Goal: Task Accomplishment & Management: Manage account settings

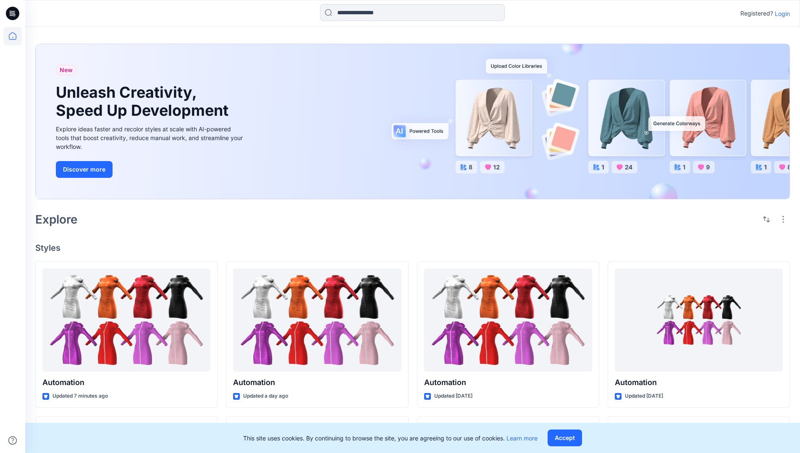
click at [780, 13] on p "Login" at bounding box center [781, 13] width 15 height 9
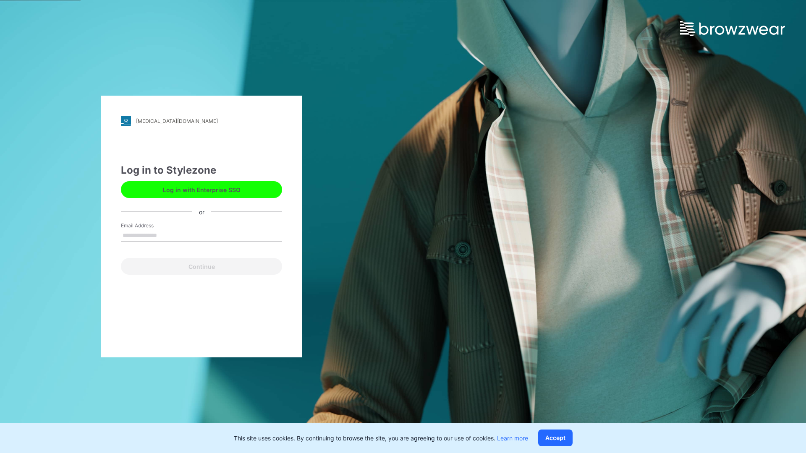
click at [166, 235] on input "Email Address" at bounding box center [201, 236] width 161 height 13
type input "**********"
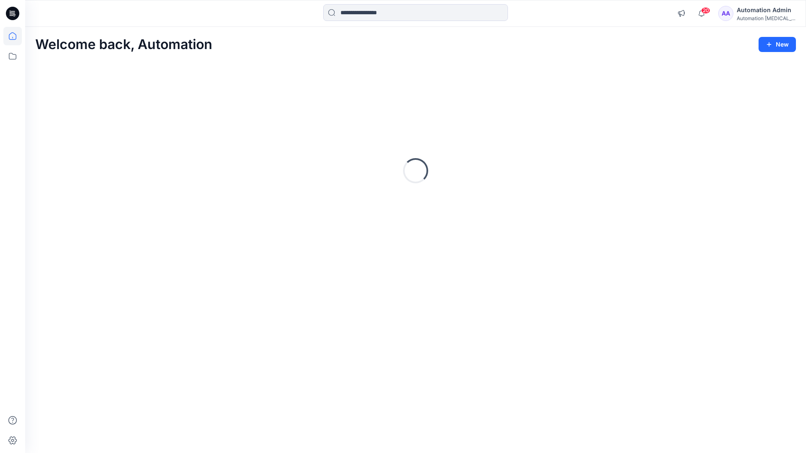
click at [16, 36] on icon at bounding box center [13, 36] width 8 height 8
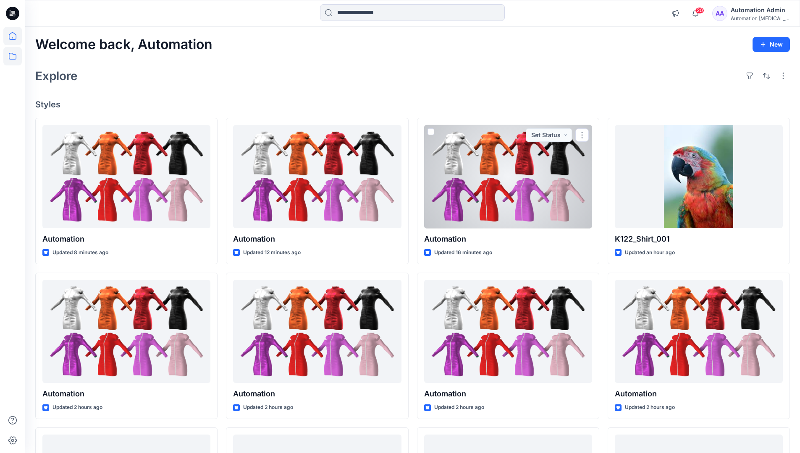
click at [12, 58] on icon at bounding box center [12, 56] width 18 height 18
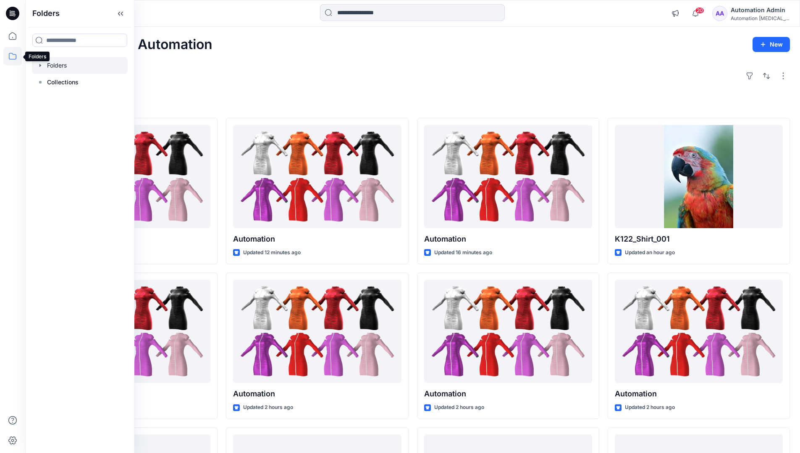
click at [53, 65] on div at bounding box center [80, 65] width 96 height 17
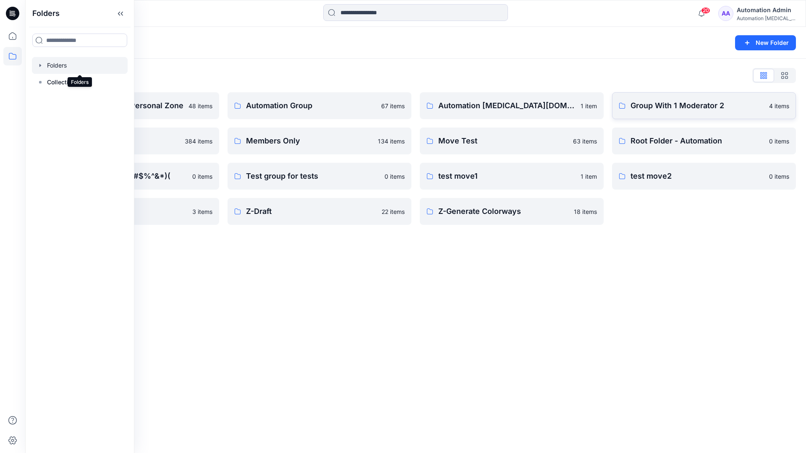
click at [662, 110] on p "Group With 1 Moderator 2" at bounding box center [697, 106] width 133 height 12
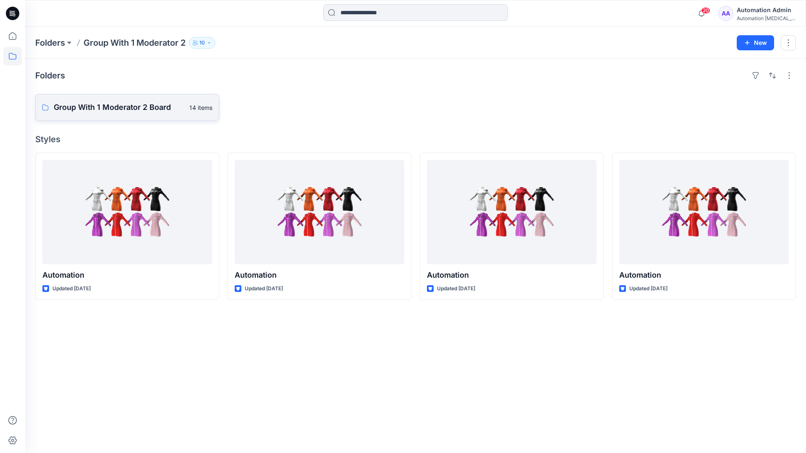
click at [145, 113] on link "Group With 1 Moderator 2 Board 14 items" at bounding box center [127, 107] width 184 height 27
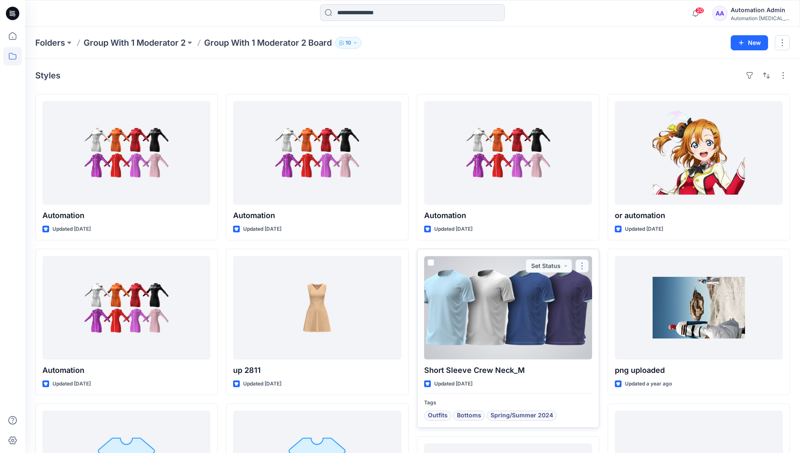
click at [580, 271] on button "button" at bounding box center [581, 265] width 13 height 13
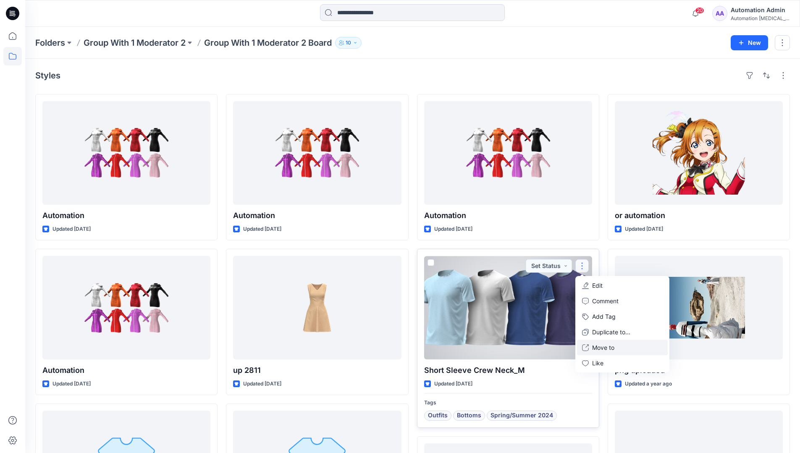
click at [606, 349] on p "Move to" at bounding box center [603, 347] width 22 height 9
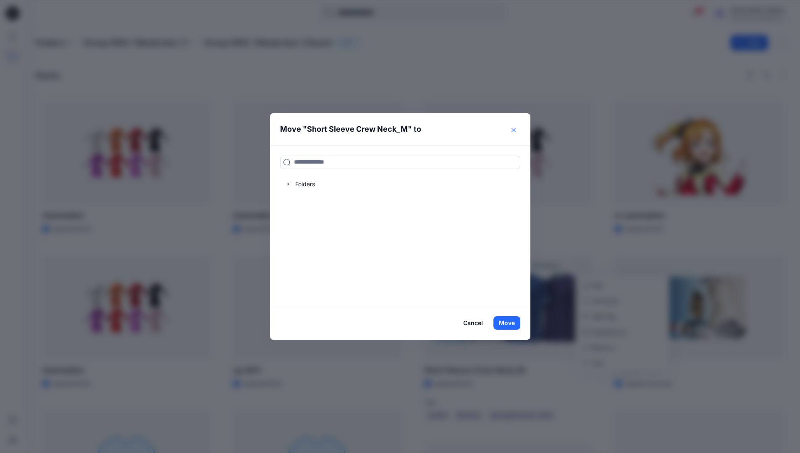
click at [515, 130] on icon "Close" at bounding box center [513, 130] width 4 height 4
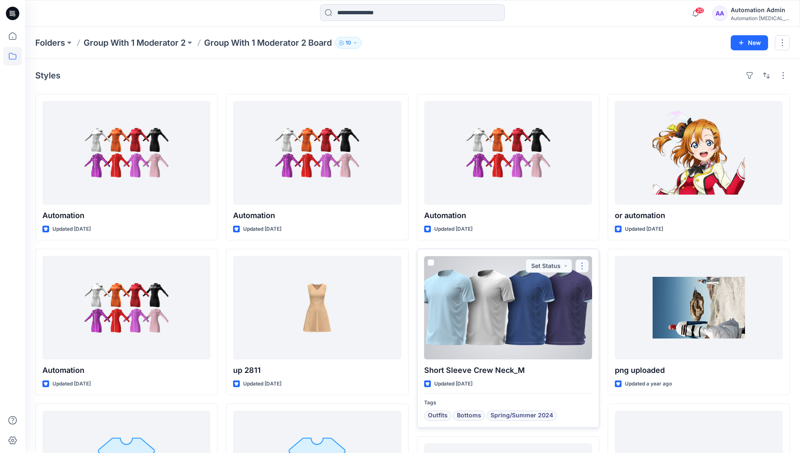
click at [583, 267] on button "button" at bounding box center [581, 265] width 13 height 13
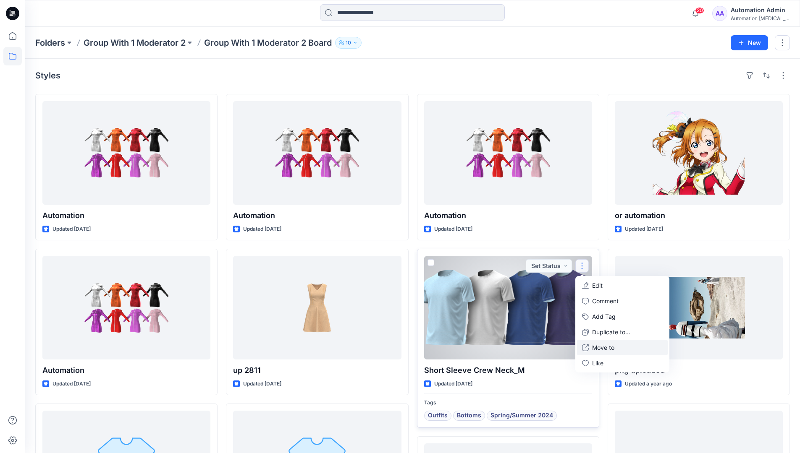
click at [611, 345] on p "Move to" at bounding box center [603, 347] width 22 height 9
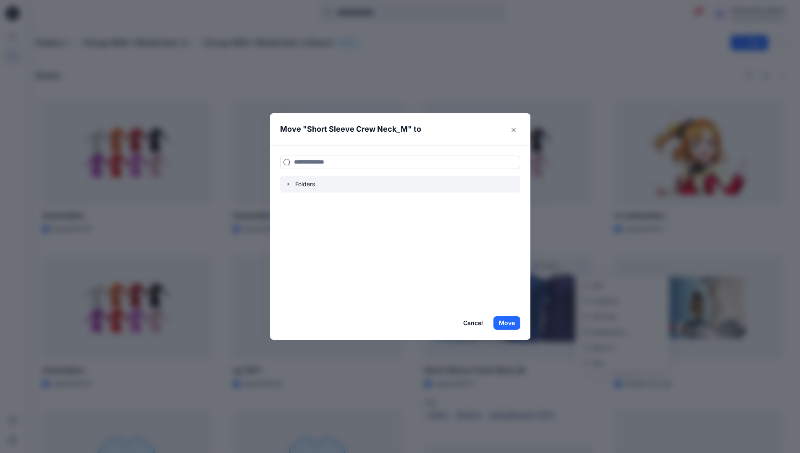
click at [299, 183] on div at bounding box center [400, 184] width 240 height 17
click at [289, 184] on icon "button" at bounding box center [288, 184] width 7 height 7
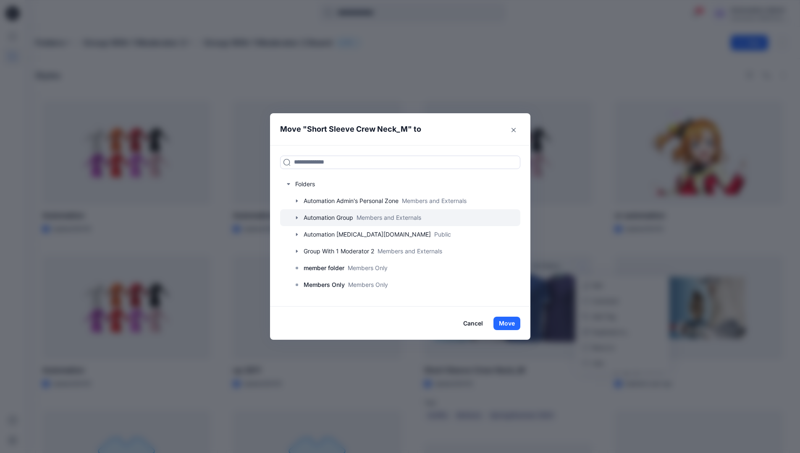
click at [330, 215] on div at bounding box center [400, 217] width 240 height 17
click at [516, 132] on button "Close" at bounding box center [513, 129] width 13 height 13
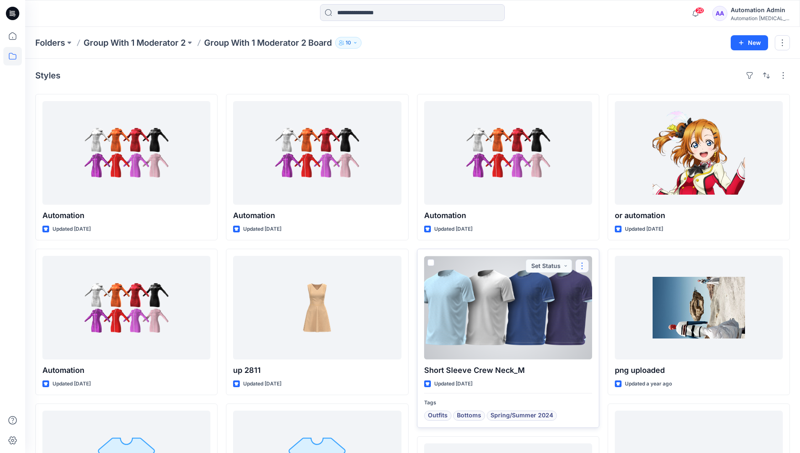
click at [582, 266] on button "button" at bounding box center [581, 265] width 13 height 13
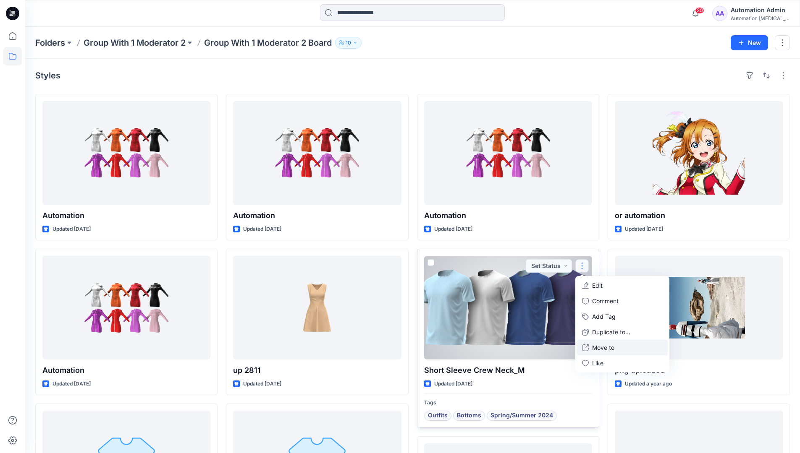
click at [596, 348] on p "Move to" at bounding box center [603, 347] width 22 height 9
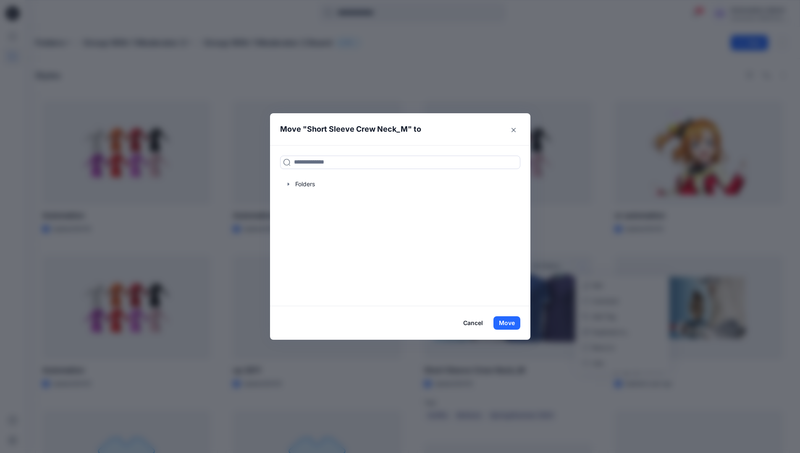
click at [470, 324] on button "Cancel" at bounding box center [473, 323] width 31 height 13
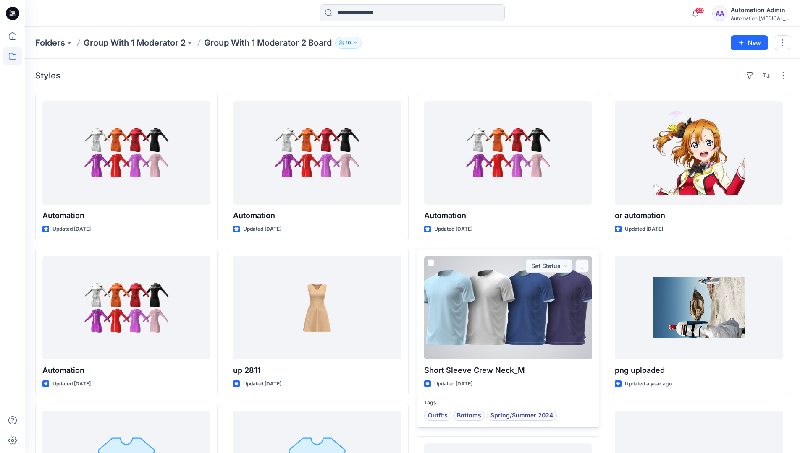
click at [581, 268] on button "button" at bounding box center [581, 265] width 13 height 13
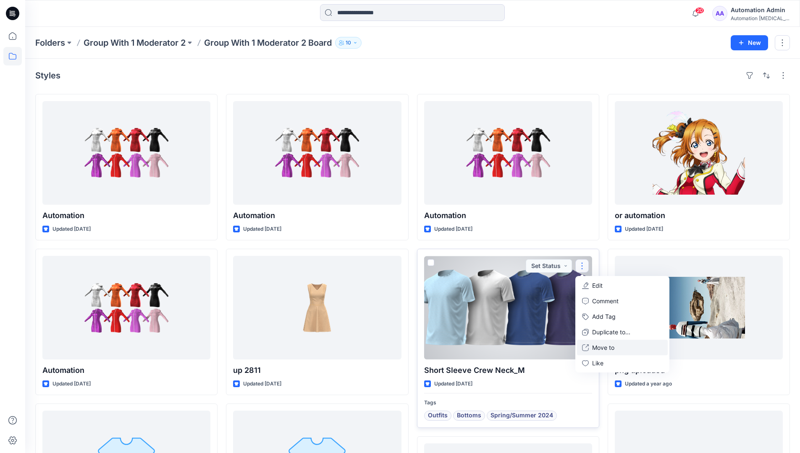
click at [598, 345] on p "Move to" at bounding box center [603, 347] width 22 height 9
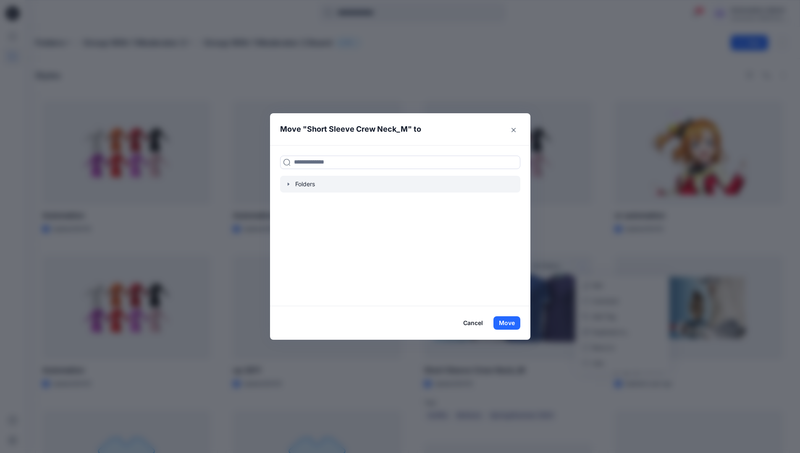
click at [299, 186] on div at bounding box center [400, 184] width 240 height 17
click at [292, 185] on icon "button" at bounding box center [288, 184] width 7 height 7
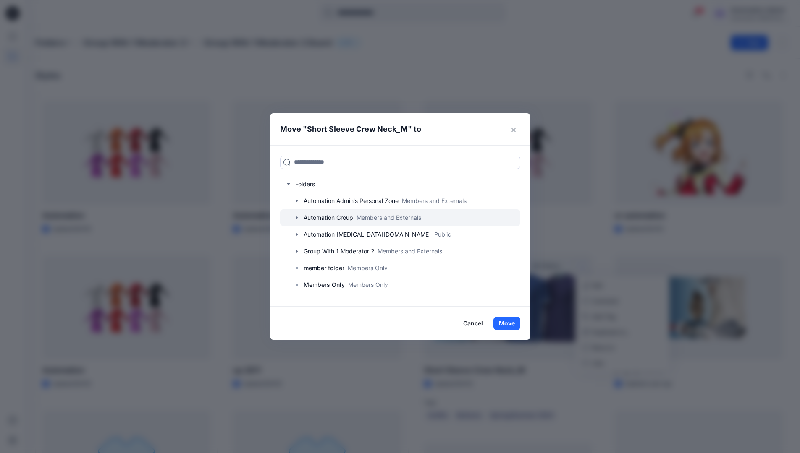
click at [308, 217] on div at bounding box center [400, 217] width 240 height 17
click at [474, 321] on button "Cancel" at bounding box center [473, 323] width 31 height 13
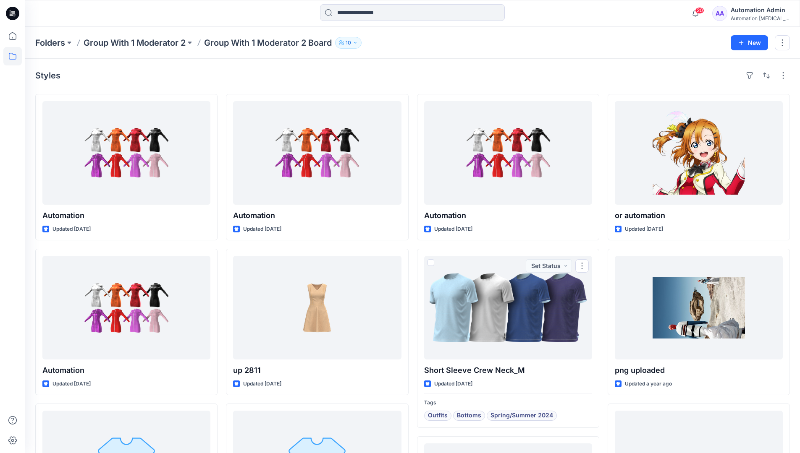
click at [746, 19] on div "Automation [MEDICAL_DATA]..." at bounding box center [759, 18] width 59 height 6
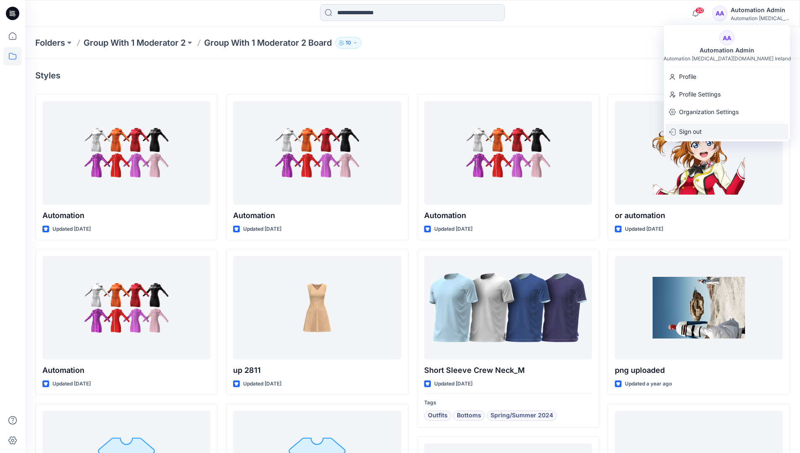
click at [698, 131] on p "Sign out" at bounding box center [690, 132] width 23 height 16
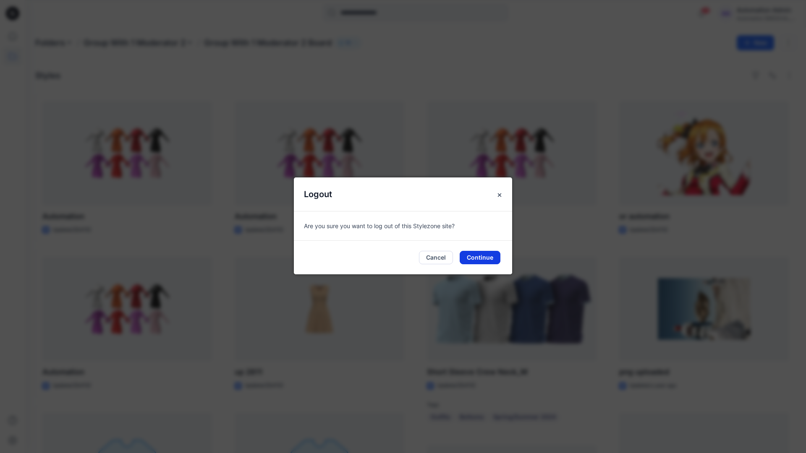
click at [487, 253] on button "Continue" at bounding box center [480, 257] width 41 height 13
